Goal: Information Seeking & Learning: Learn about a topic

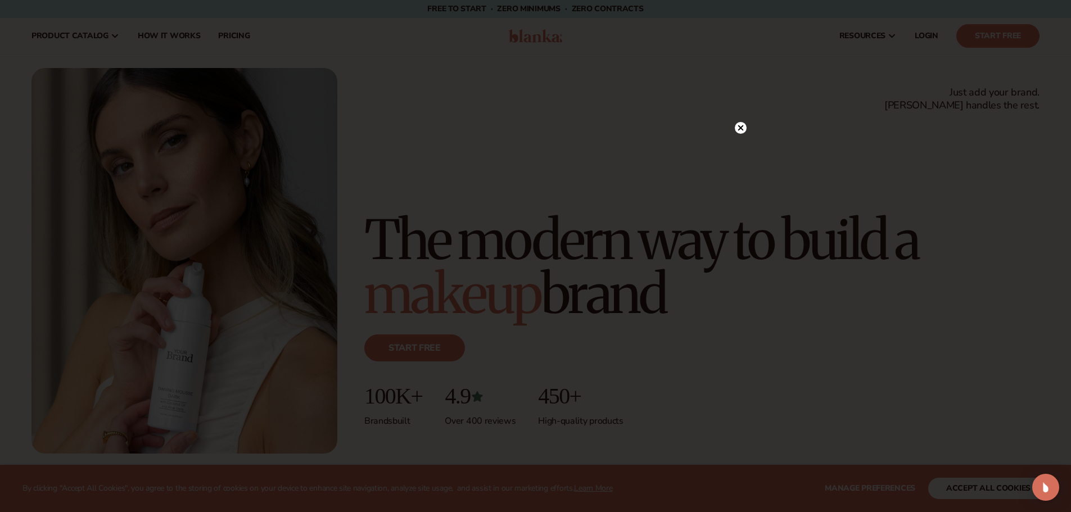
click at [741, 128] on icon at bounding box center [741, 128] width 6 height 6
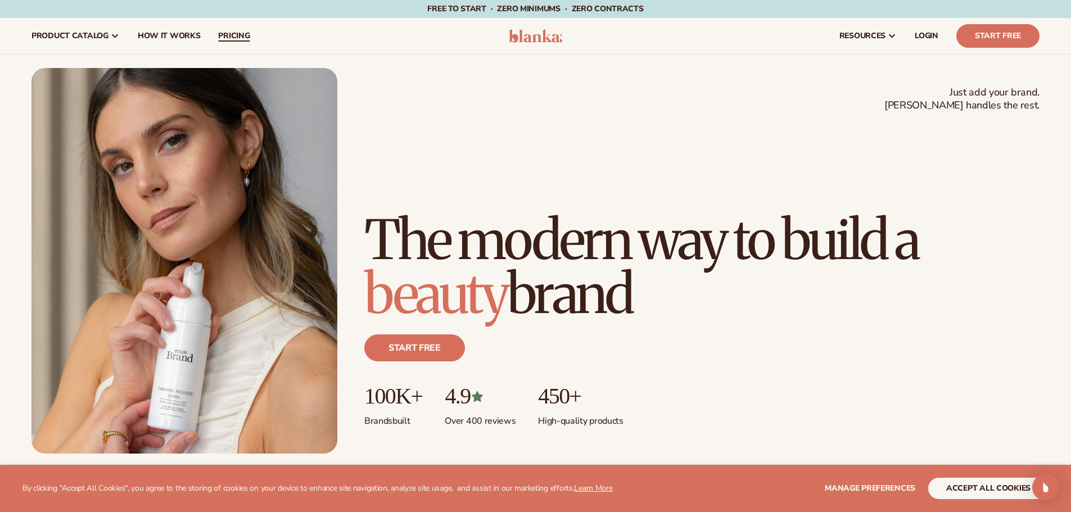
click at [233, 35] on span "pricing" at bounding box center [233, 35] width 31 height 9
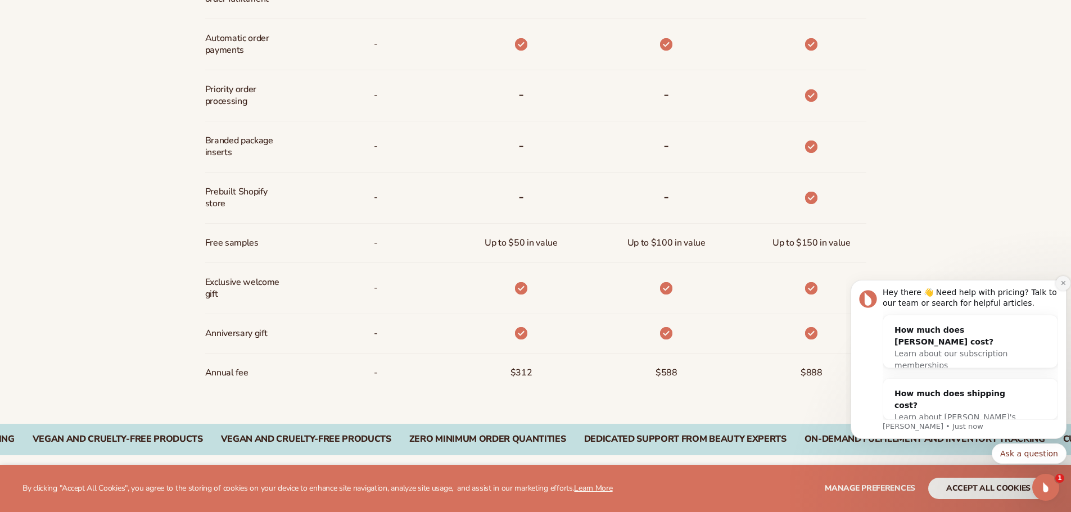
click at [1059, 282] on button "Dismiss notification" at bounding box center [1063, 283] width 15 height 15
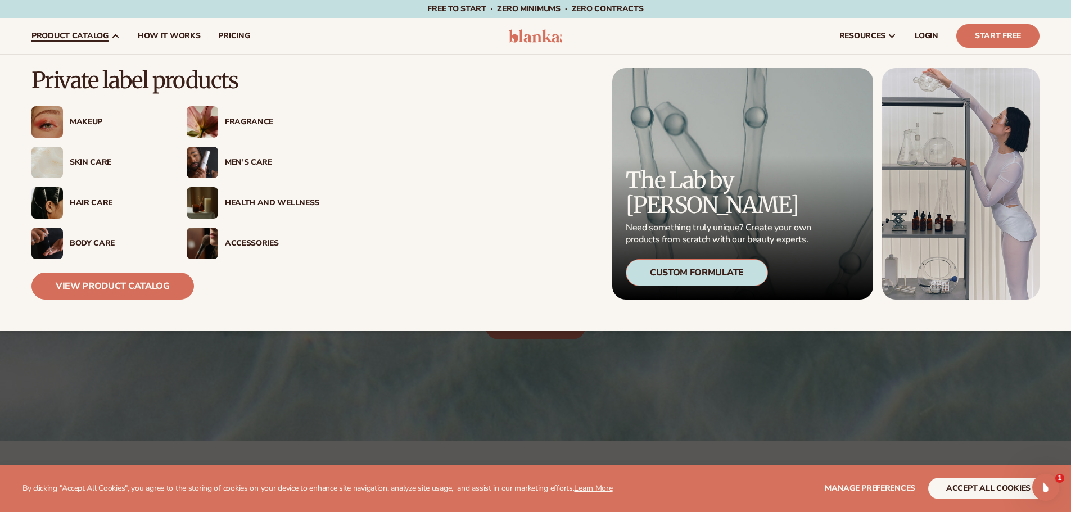
click at [248, 199] on div "Health And Wellness" at bounding box center [272, 203] width 94 height 10
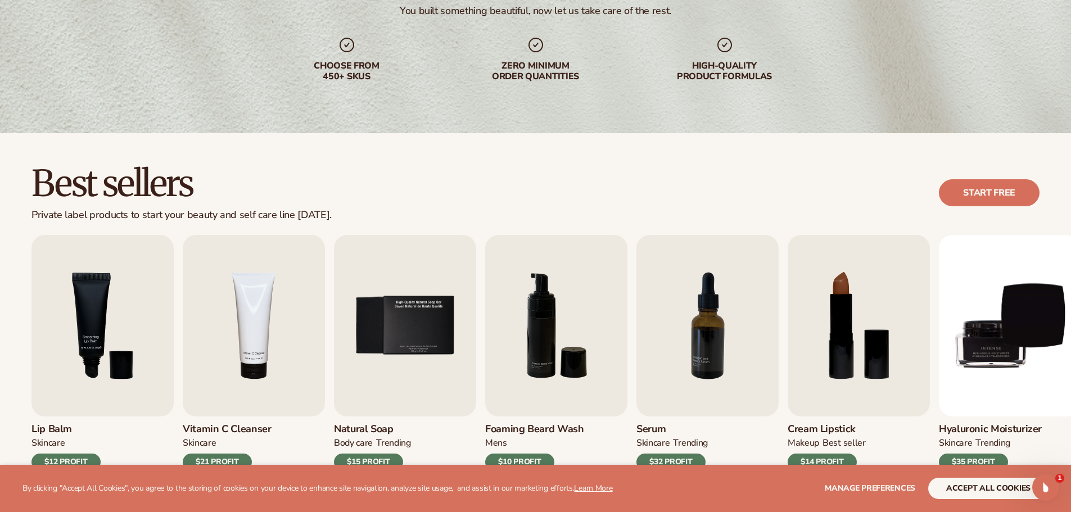
scroll to position [337, 0]
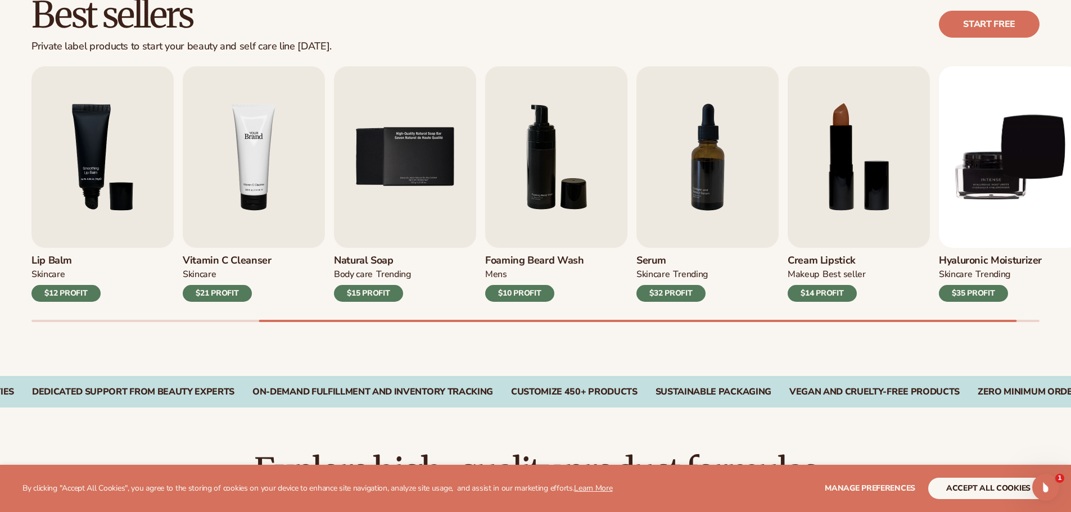
click at [250, 164] on img "4 / 9" at bounding box center [254, 157] width 142 height 182
click at [213, 295] on div "$21 PROFIT" at bounding box center [217, 293] width 69 height 17
click at [240, 178] on img "4 / 9" at bounding box center [254, 157] width 142 height 182
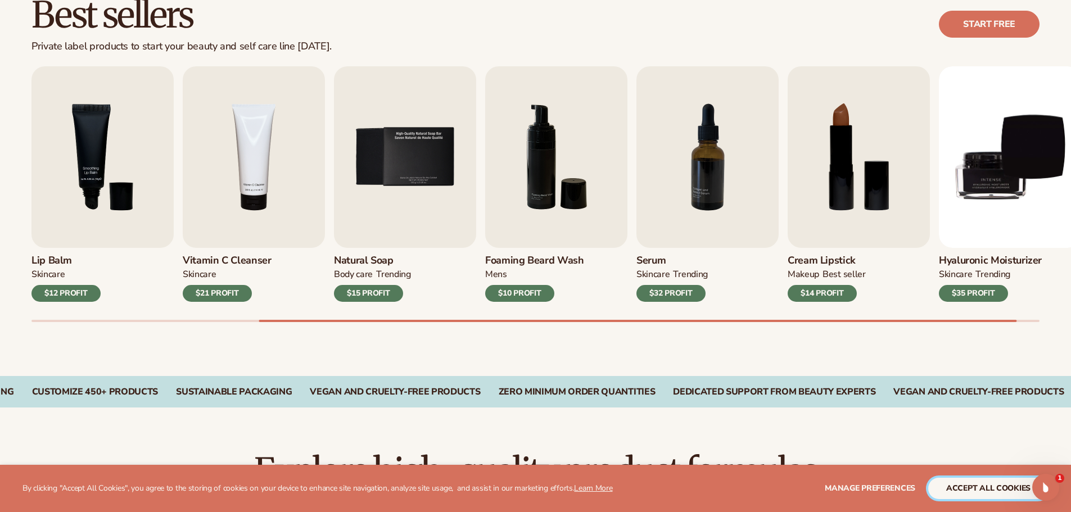
click at [999, 488] on button "accept all cookies" at bounding box center [988, 488] width 120 height 21
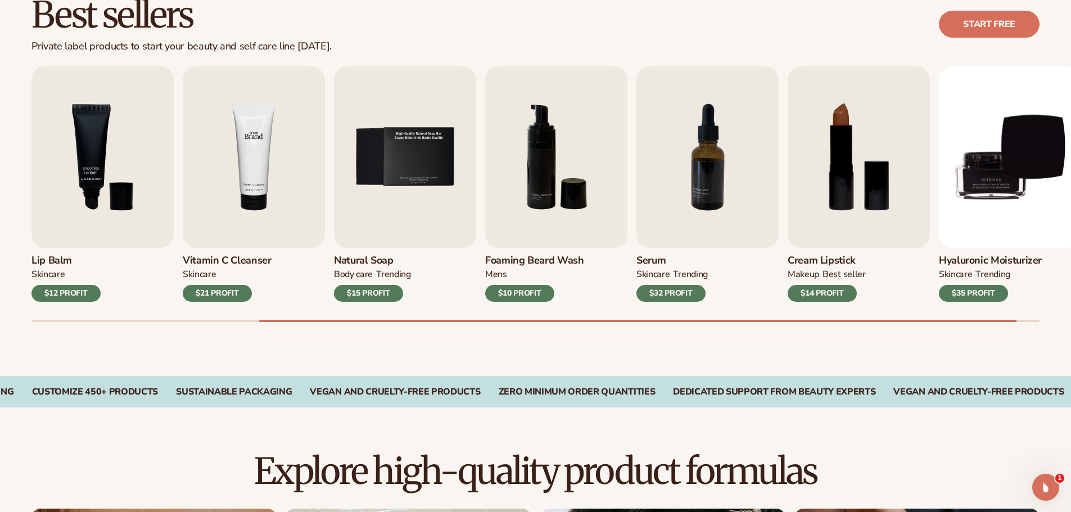
click at [247, 144] on img "4 / 9" at bounding box center [254, 157] width 142 height 182
click at [218, 290] on div "$21 PROFIT" at bounding box center [217, 293] width 69 height 17
click at [213, 251] on div "Vitamin C Cleanser Skincare $21 PROFIT" at bounding box center [254, 275] width 142 height 54
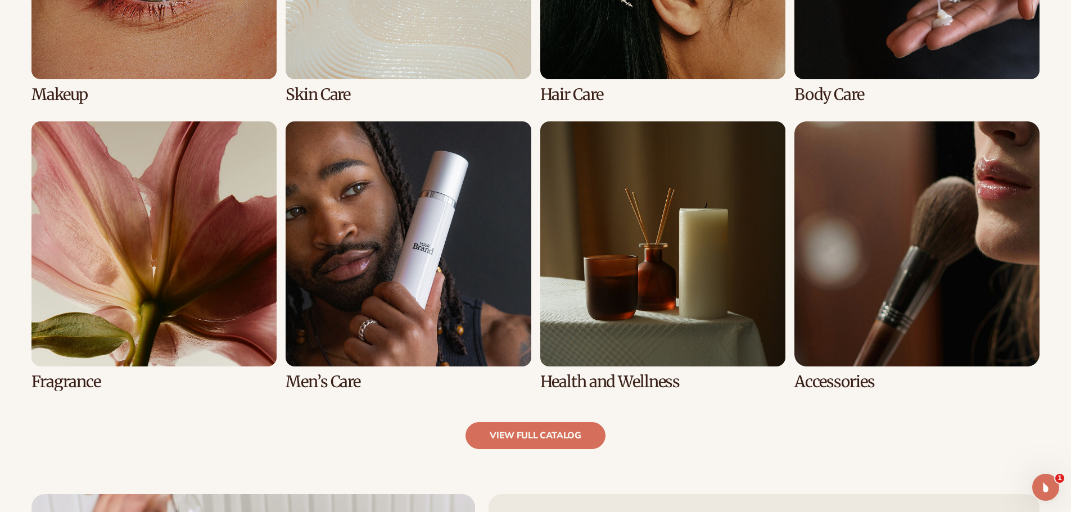
scroll to position [843, 0]
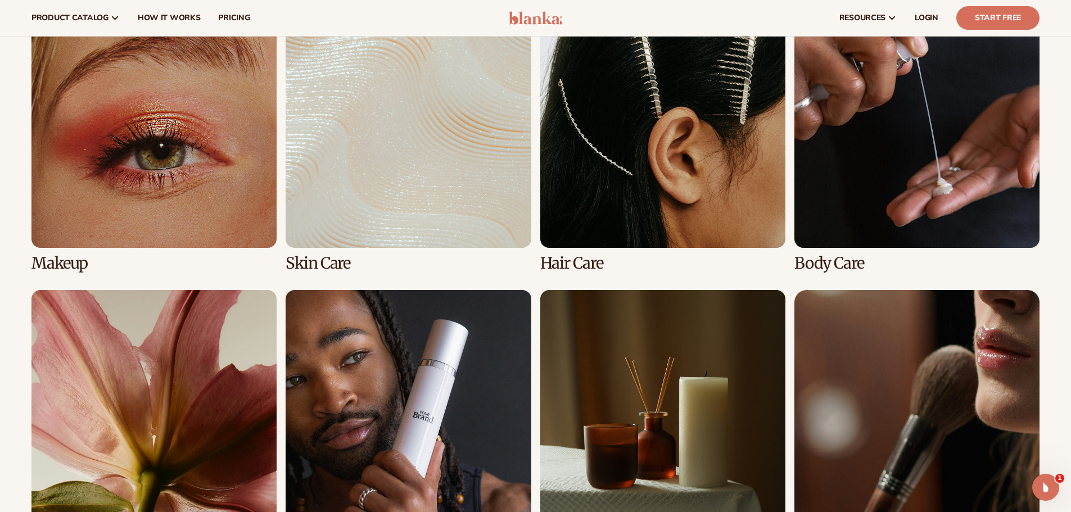
click at [896, 195] on link "4 / 8" at bounding box center [917, 137] width 245 height 269
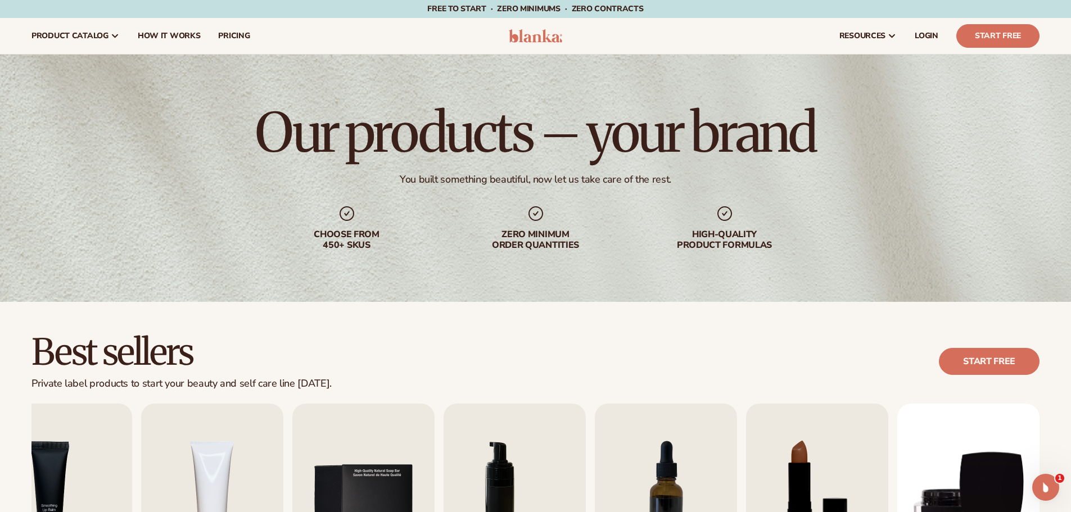
scroll to position [337, 0]
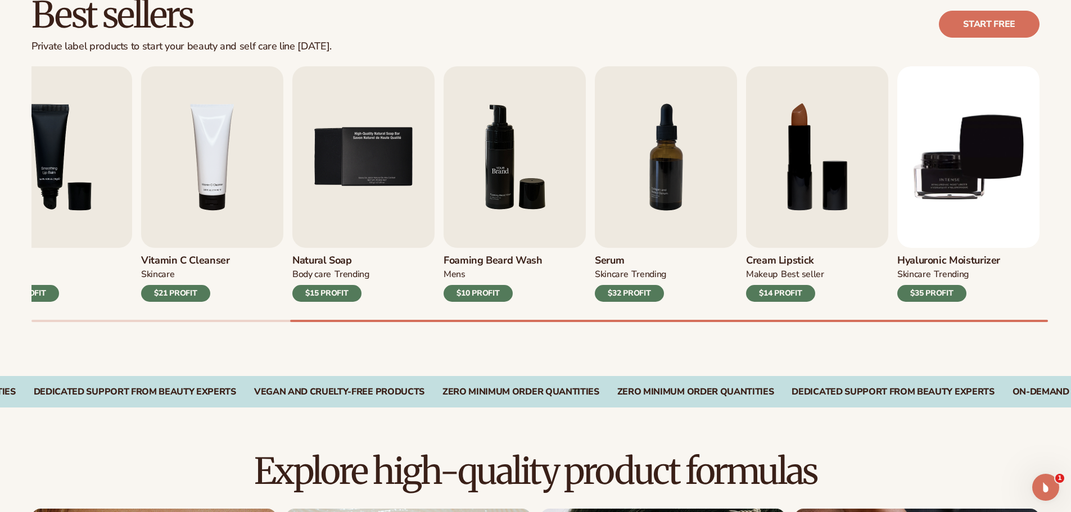
click at [538, 195] on img "6 / 9" at bounding box center [515, 157] width 142 height 182
click at [493, 180] on img "6 / 9" at bounding box center [515, 157] width 142 height 182
click at [693, 177] on img "7 / 9" at bounding box center [666, 157] width 142 height 182
click at [839, 174] on img "8 / 9" at bounding box center [817, 157] width 142 height 182
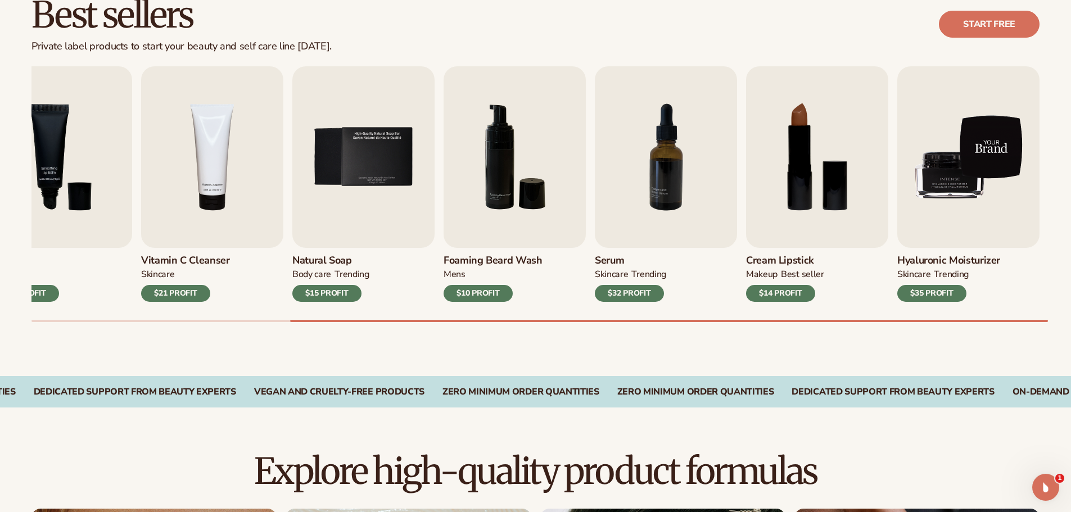
click at [947, 172] on img "9 / 9" at bounding box center [968, 157] width 142 height 182
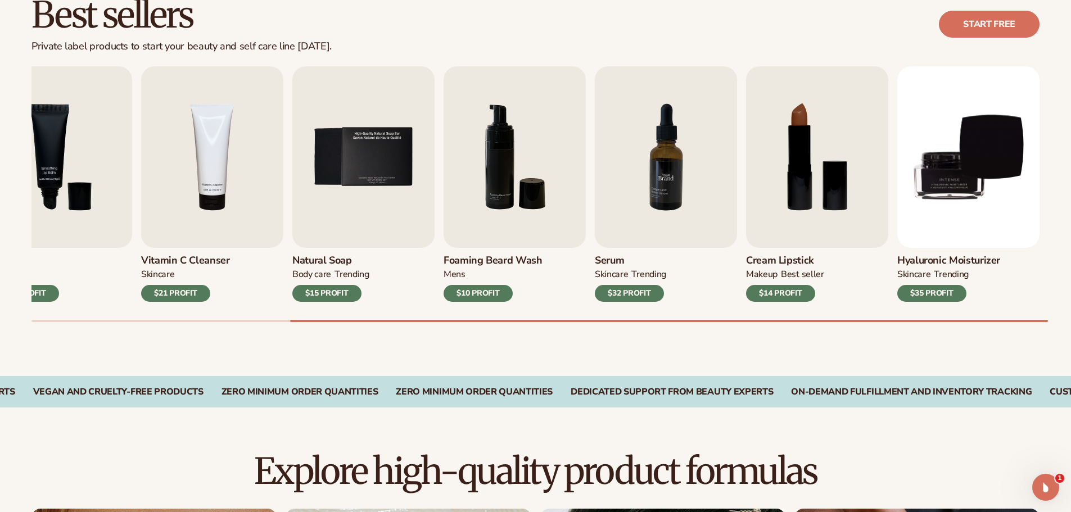
click at [692, 187] on img "7 / 9" at bounding box center [666, 157] width 142 height 182
click at [628, 294] on div "$32 PROFIT" at bounding box center [629, 293] width 69 height 17
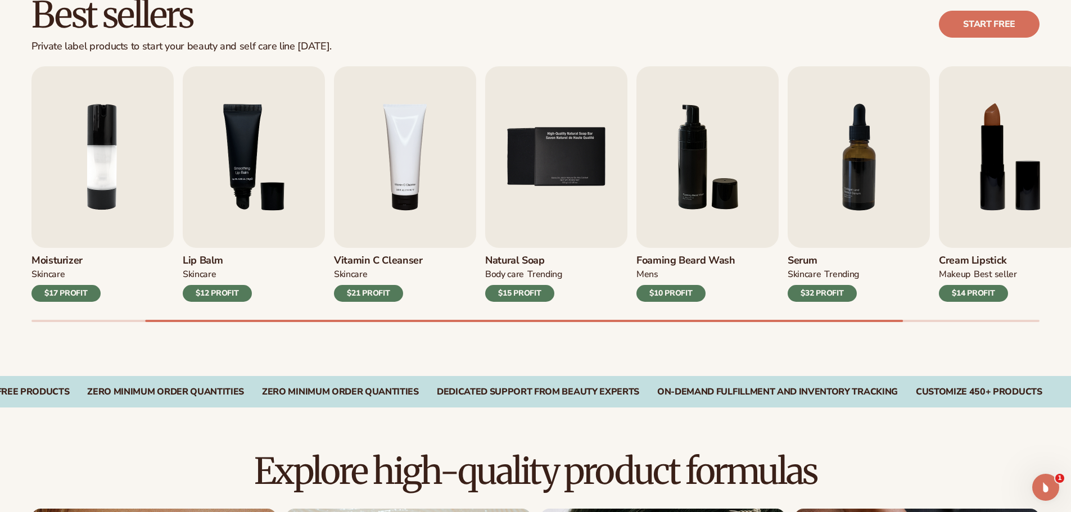
scroll to position [0, 0]
